Goal: Answer question/provide support

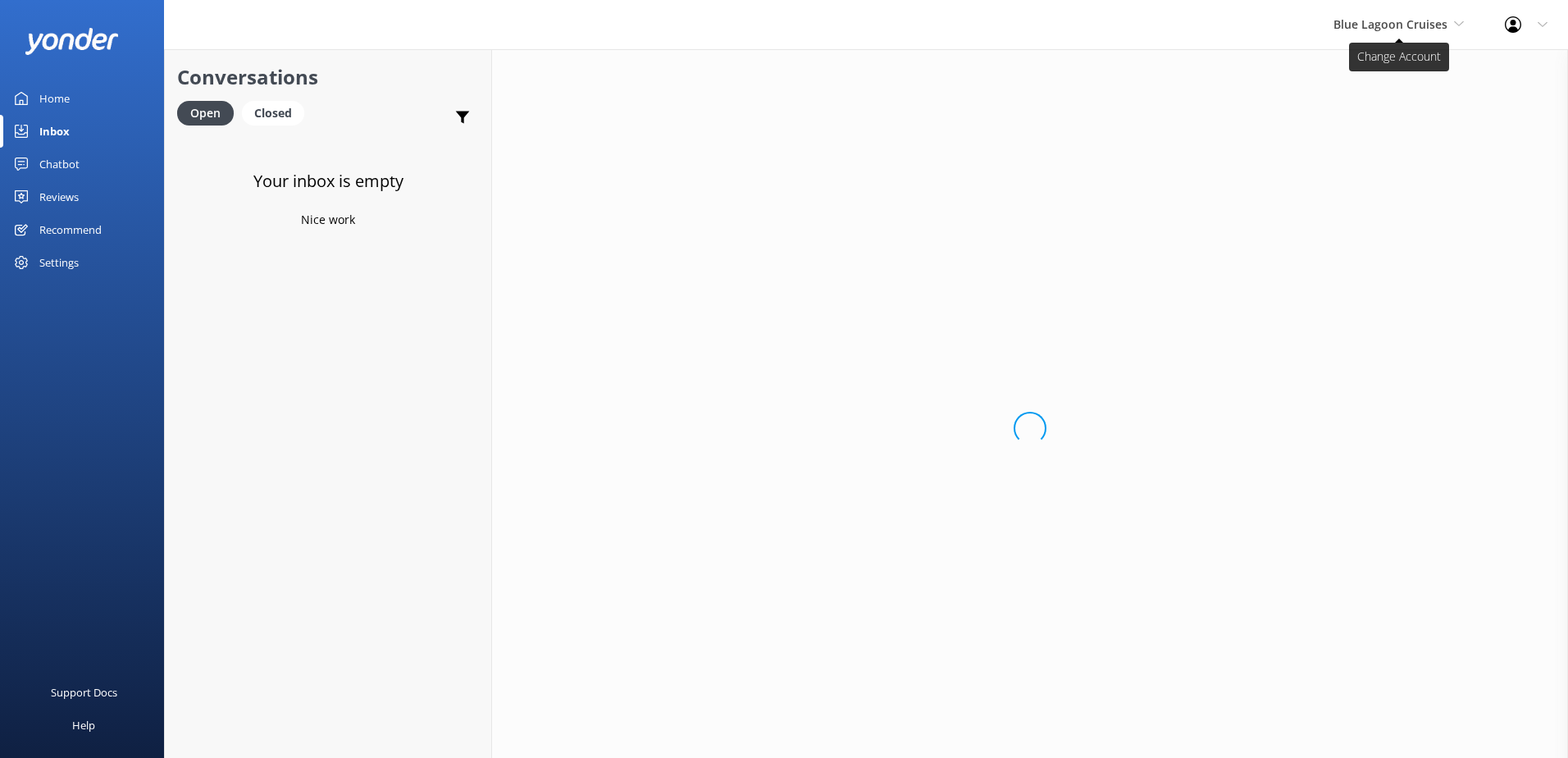
click at [1414, 32] on span "Blue Lagoon Cruises" at bounding box center [1398, 24] width 130 height 18
